Goal: Task Accomplishment & Management: Use online tool/utility

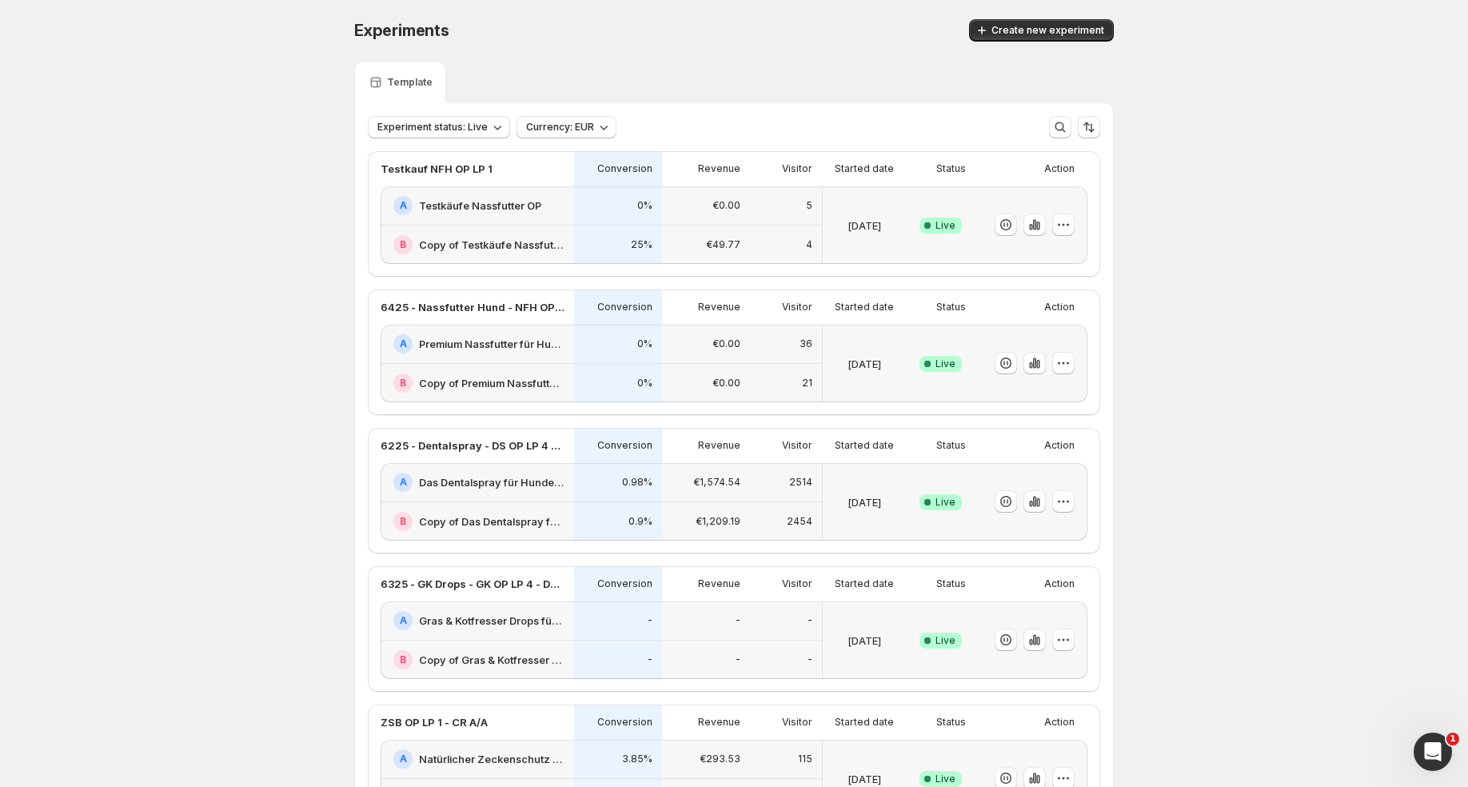
click at [607, 364] on div "0%" at bounding box center [618, 383] width 88 height 39
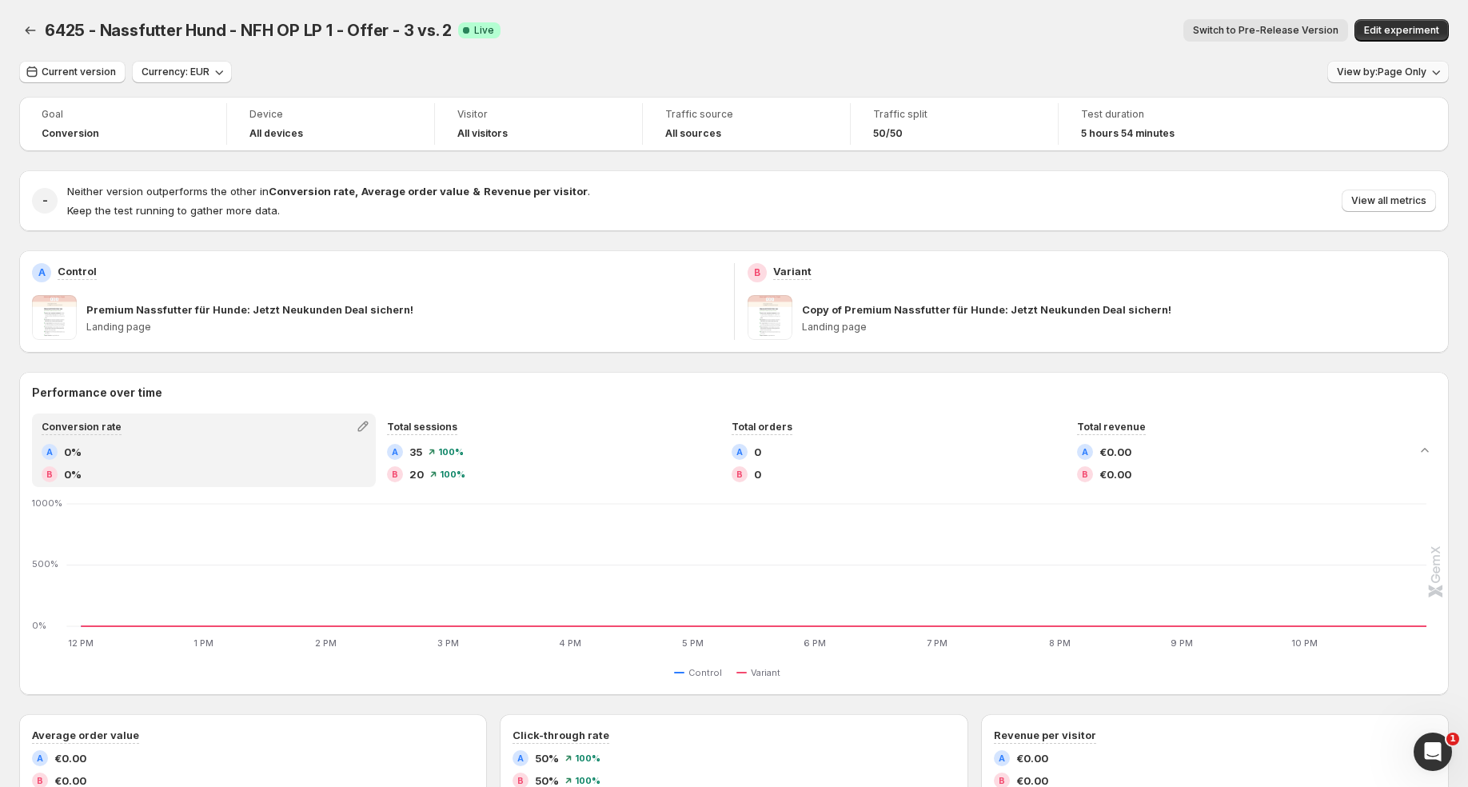
click at [1420, 78] on span "View by: Page Only" at bounding box center [1382, 72] width 90 height 13
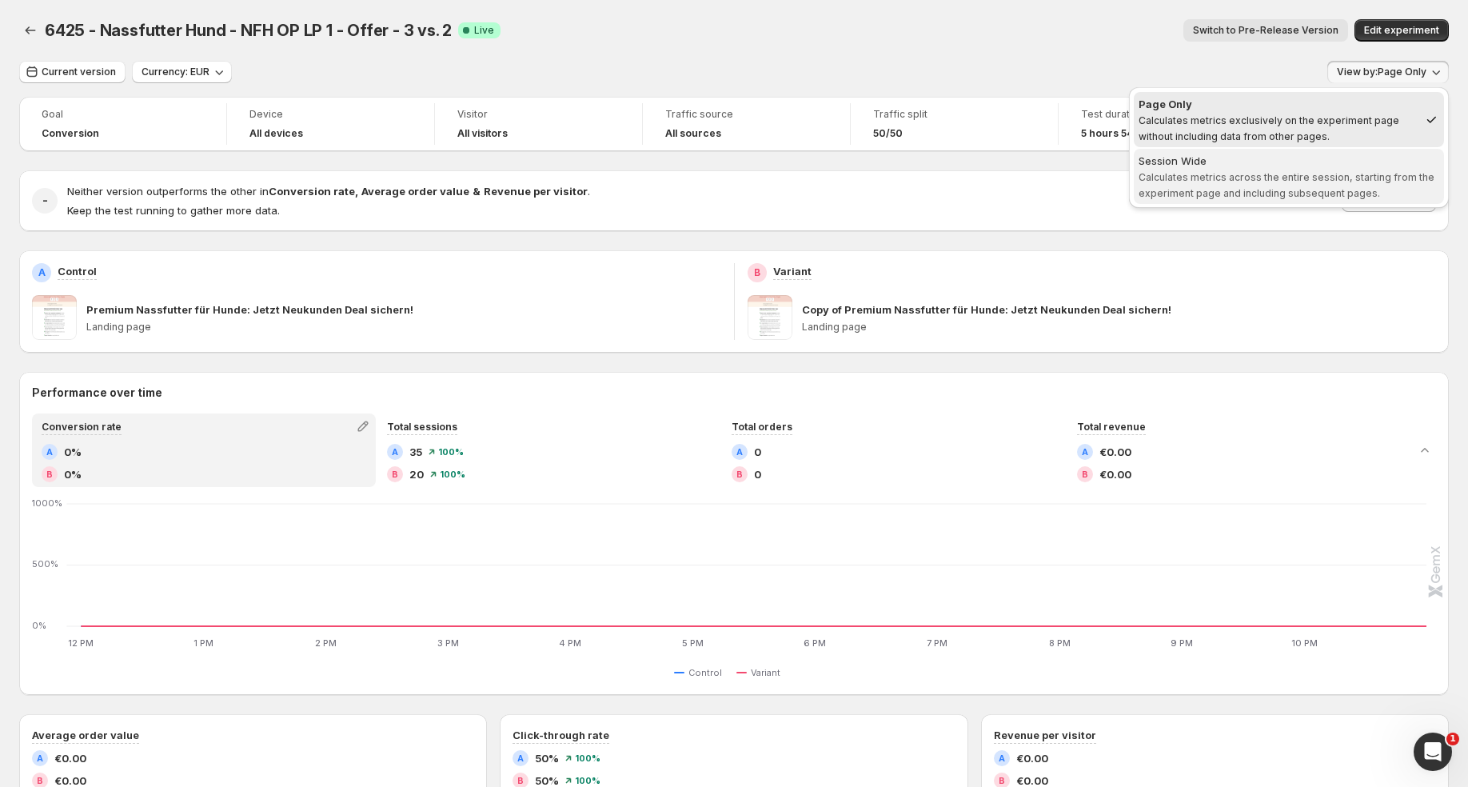
click at [1215, 199] on span "Session Wide Calculates metrics across the entire session, starting from the ex…" at bounding box center [1288, 177] width 301 height 48
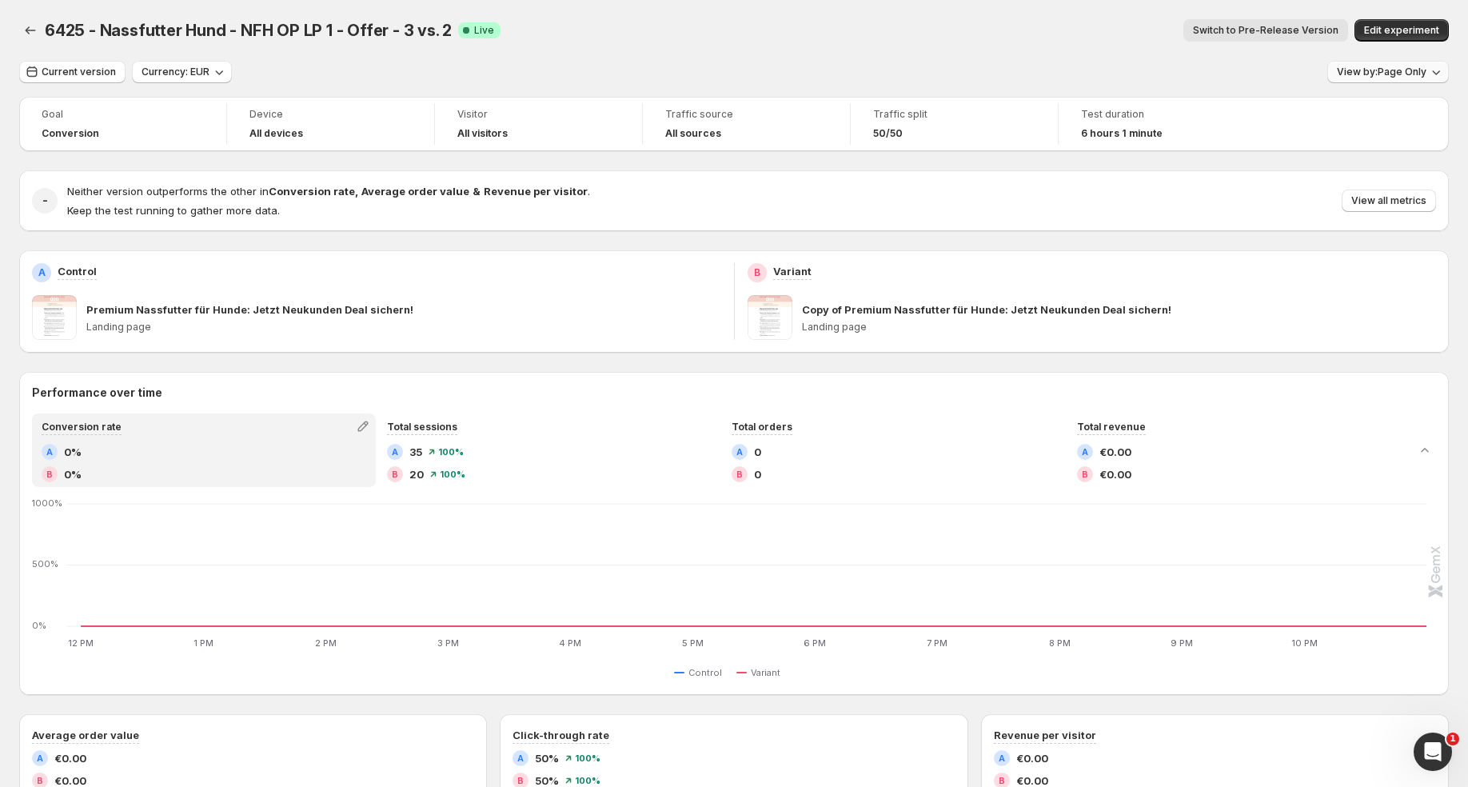
click at [1429, 66] on icon "button" at bounding box center [1436, 72] width 16 height 16
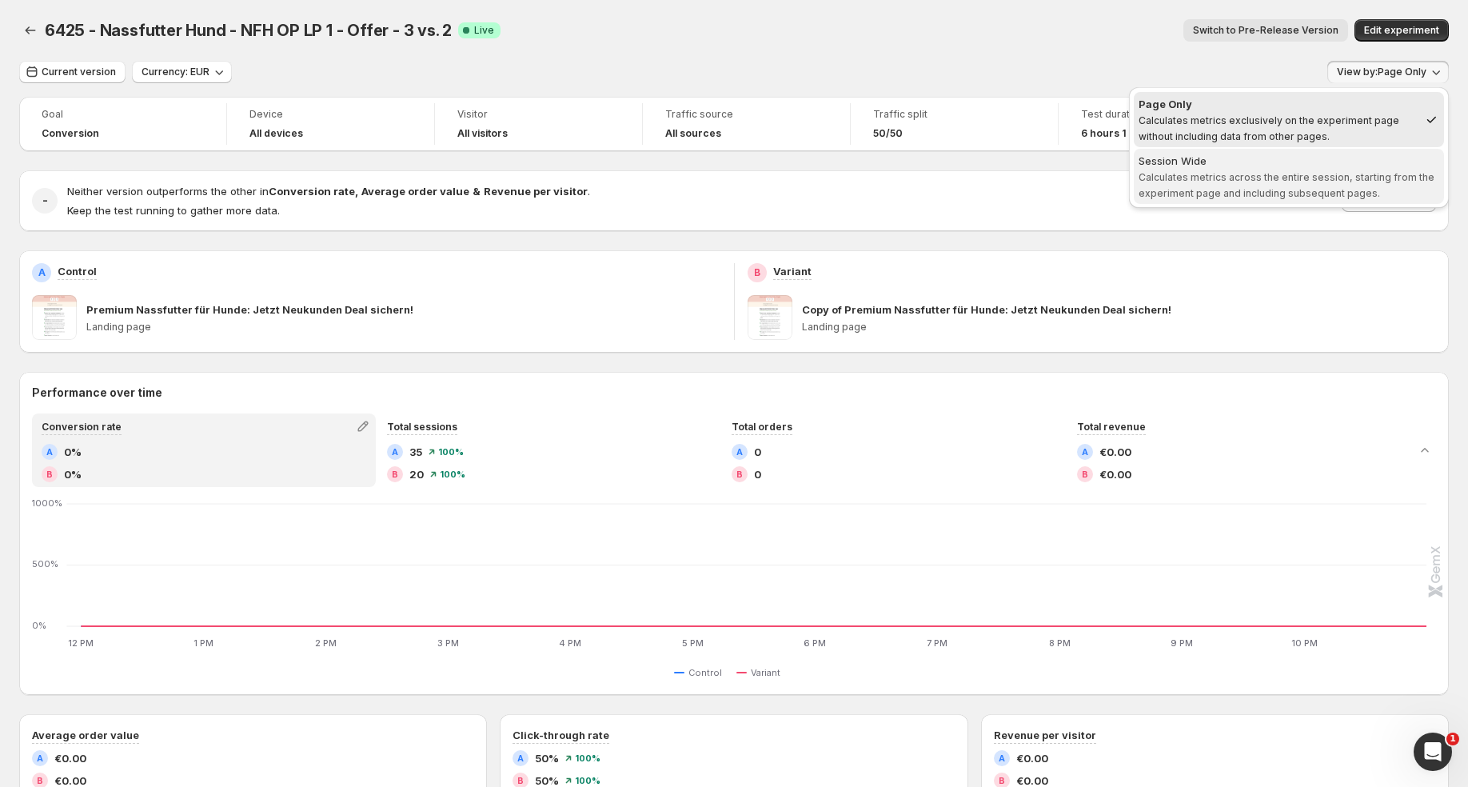
click at [1325, 171] on span "Calculates metrics across the entire session, starting from the experiment page…" at bounding box center [1286, 185] width 296 height 28
